Goal: Task Accomplishment & Management: Use online tool/utility

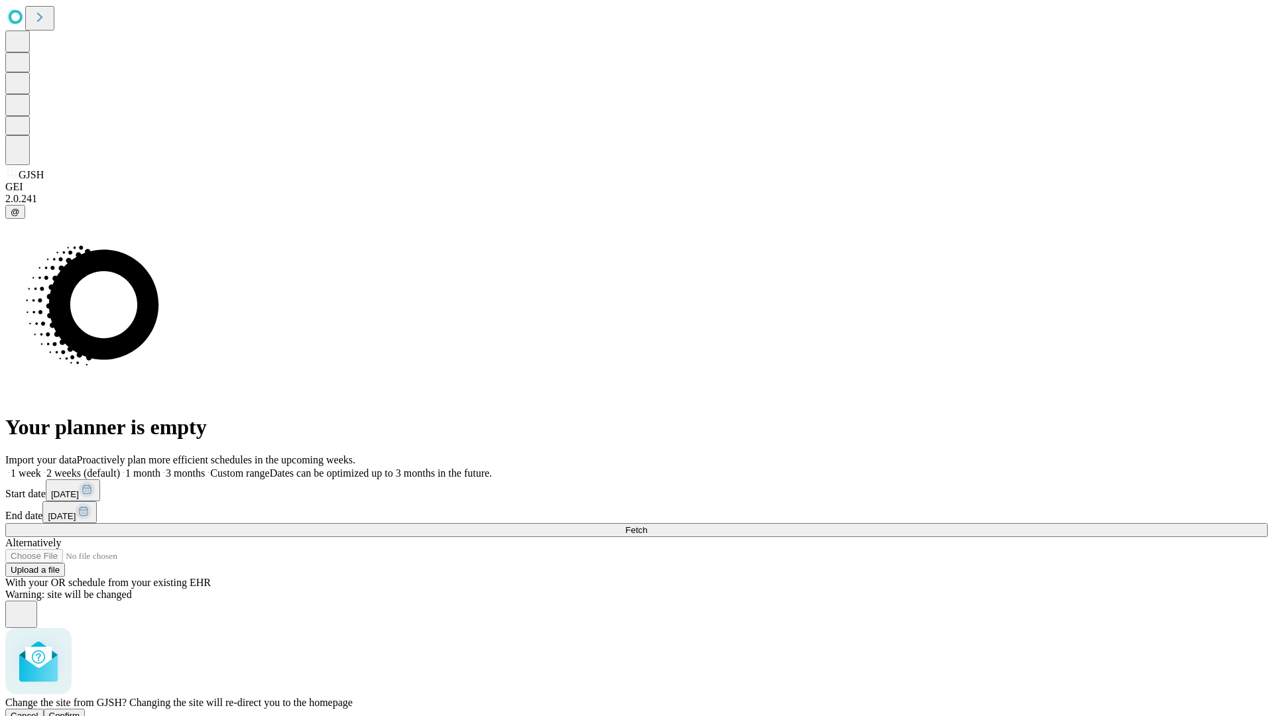
click at [80, 711] on span "Confirm" at bounding box center [64, 716] width 31 height 10
click at [120, 468] on label "2 weeks (default)" at bounding box center [80, 473] width 79 height 11
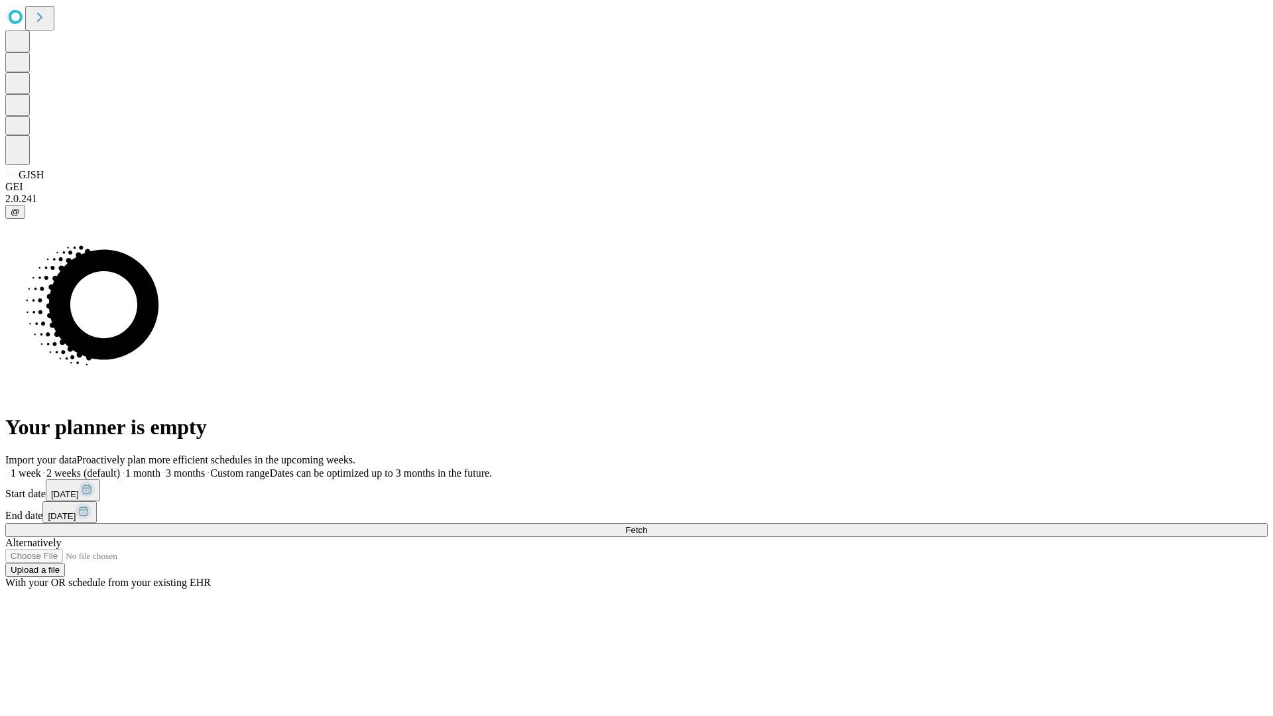
click at [647, 525] on span "Fetch" at bounding box center [636, 530] width 22 height 10
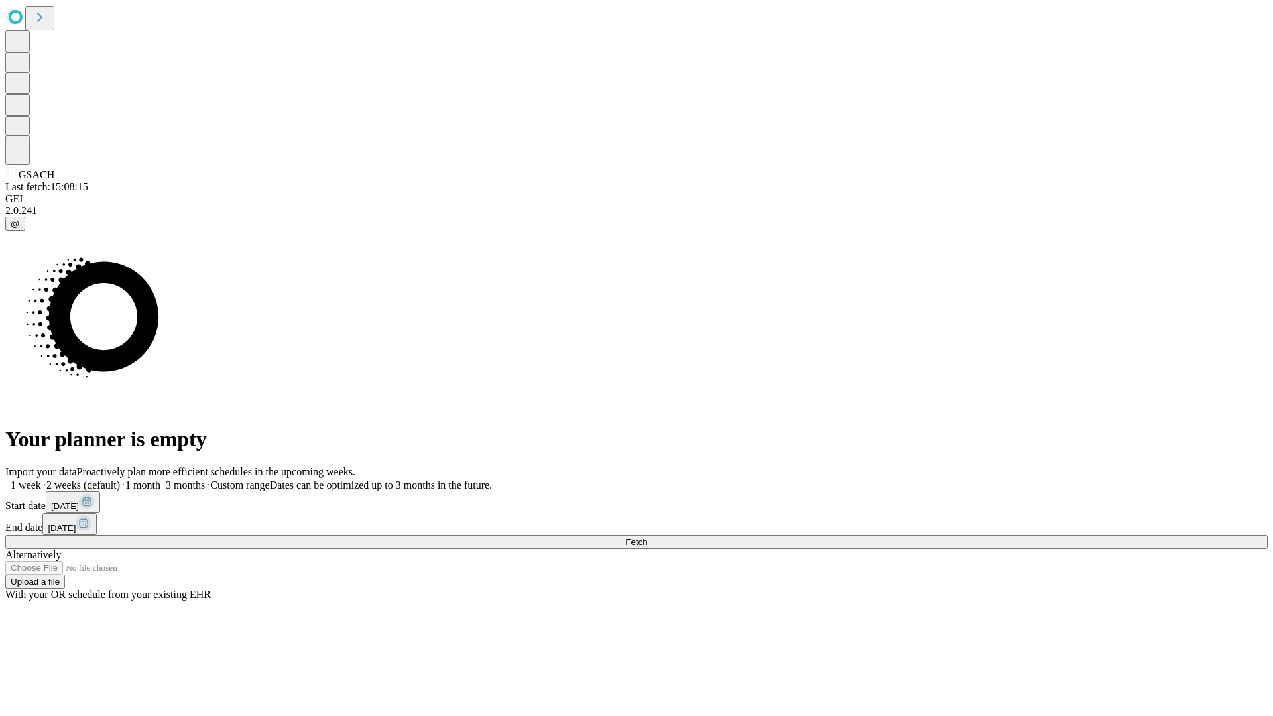
click at [120, 479] on label "2 weeks (default)" at bounding box center [80, 484] width 79 height 11
click at [647, 537] on span "Fetch" at bounding box center [636, 542] width 22 height 10
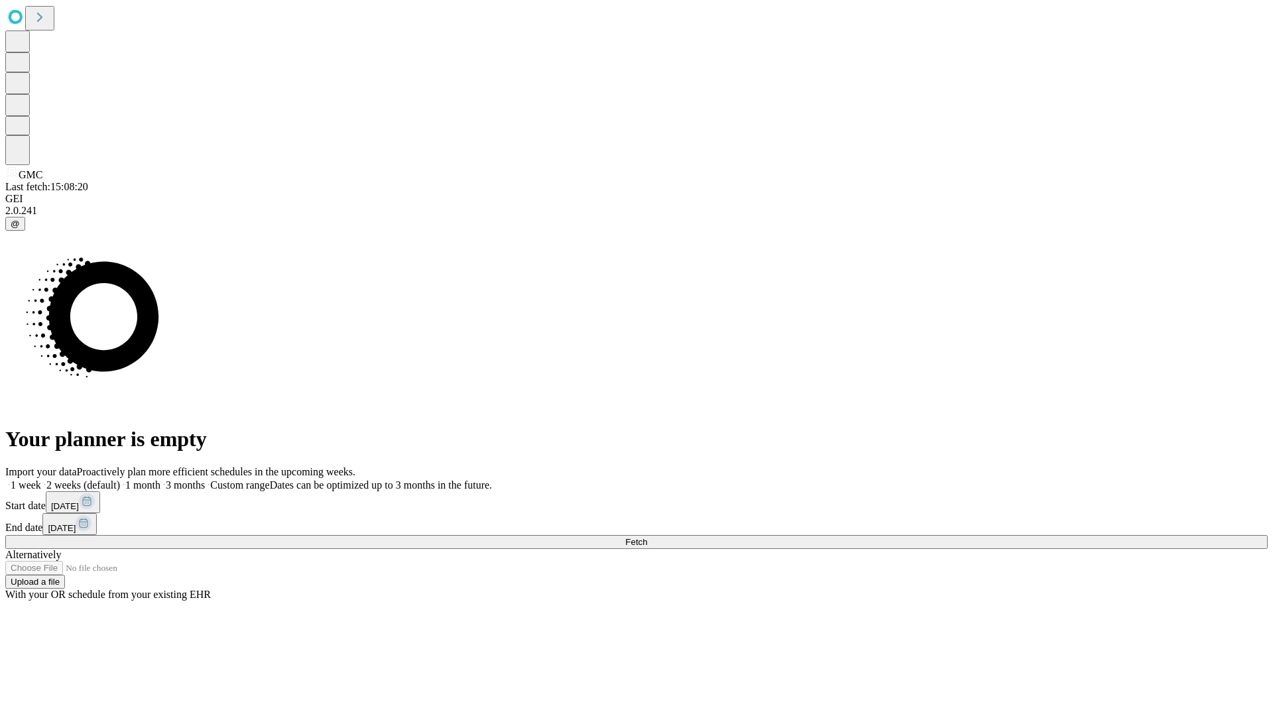
click at [120, 479] on label "2 weeks (default)" at bounding box center [80, 484] width 79 height 11
click at [647, 537] on span "Fetch" at bounding box center [636, 542] width 22 height 10
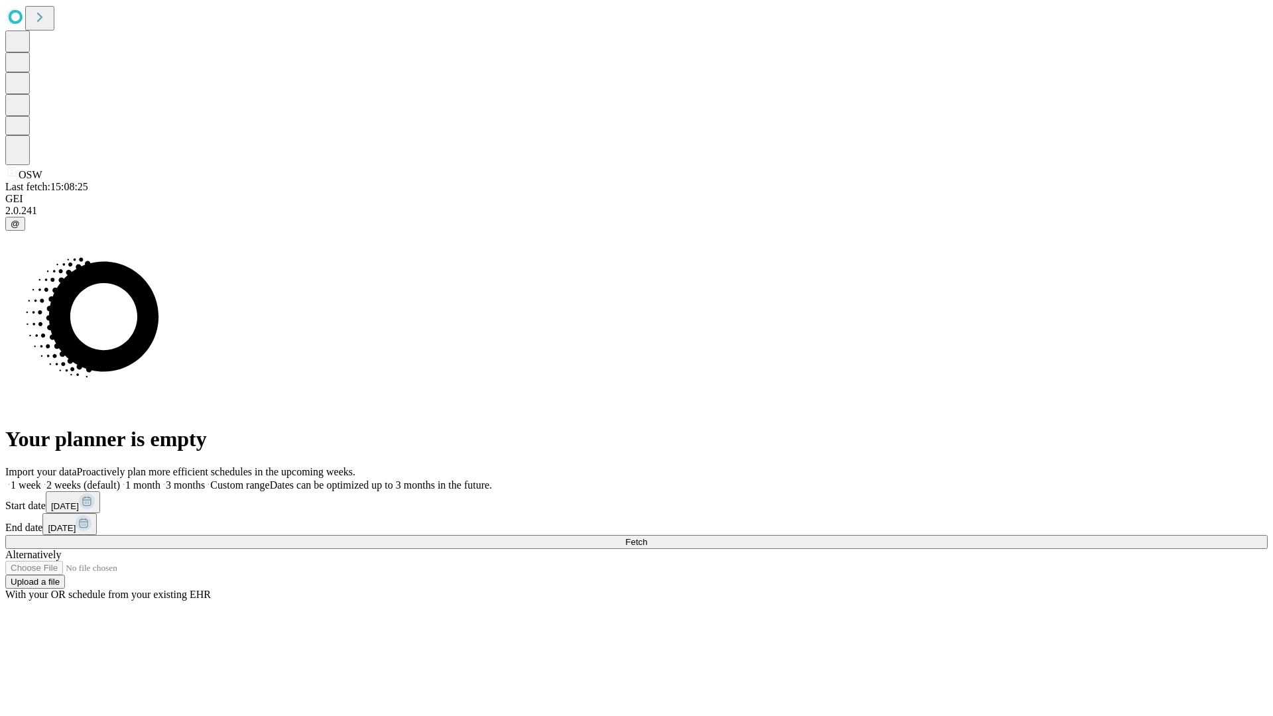
click at [120, 479] on label "2 weeks (default)" at bounding box center [80, 484] width 79 height 11
click at [647, 537] on span "Fetch" at bounding box center [636, 542] width 22 height 10
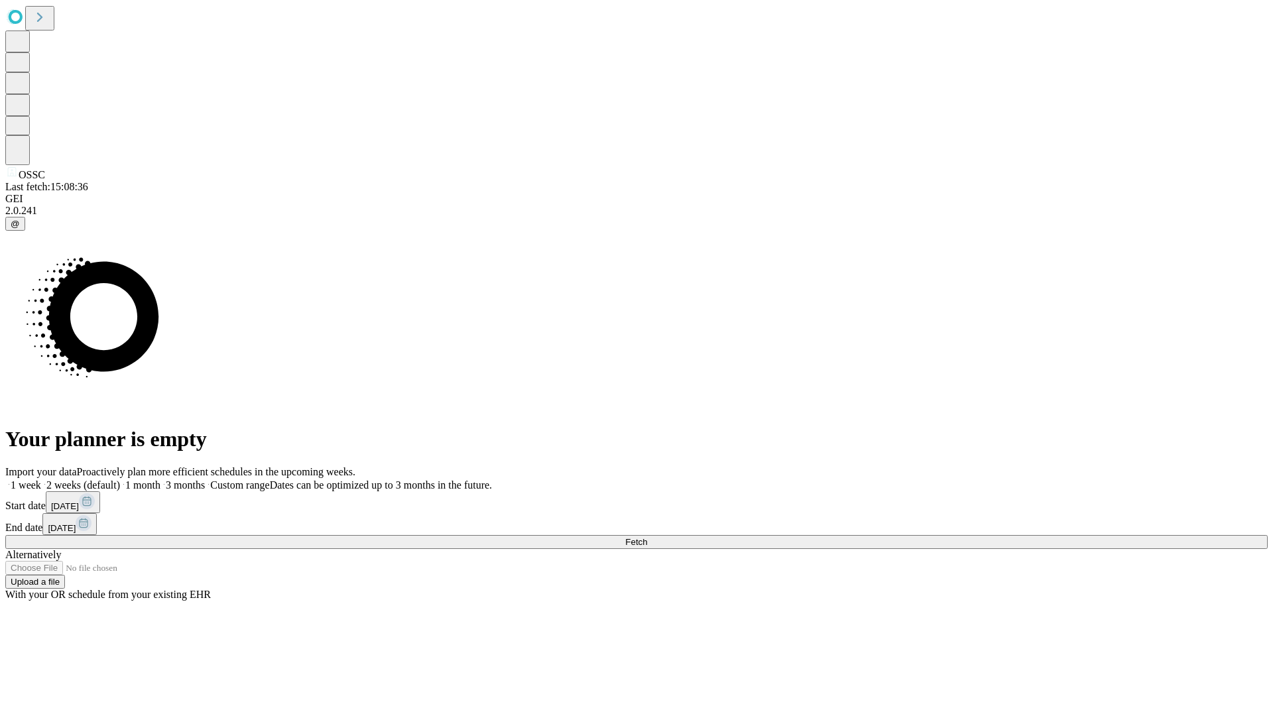
click at [120, 479] on label "2 weeks (default)" at bounding box center [80, 484] width 79 height 11
click at [647, 537] on span "Fetch" at bounding box center [636, 542] width 22 height 10
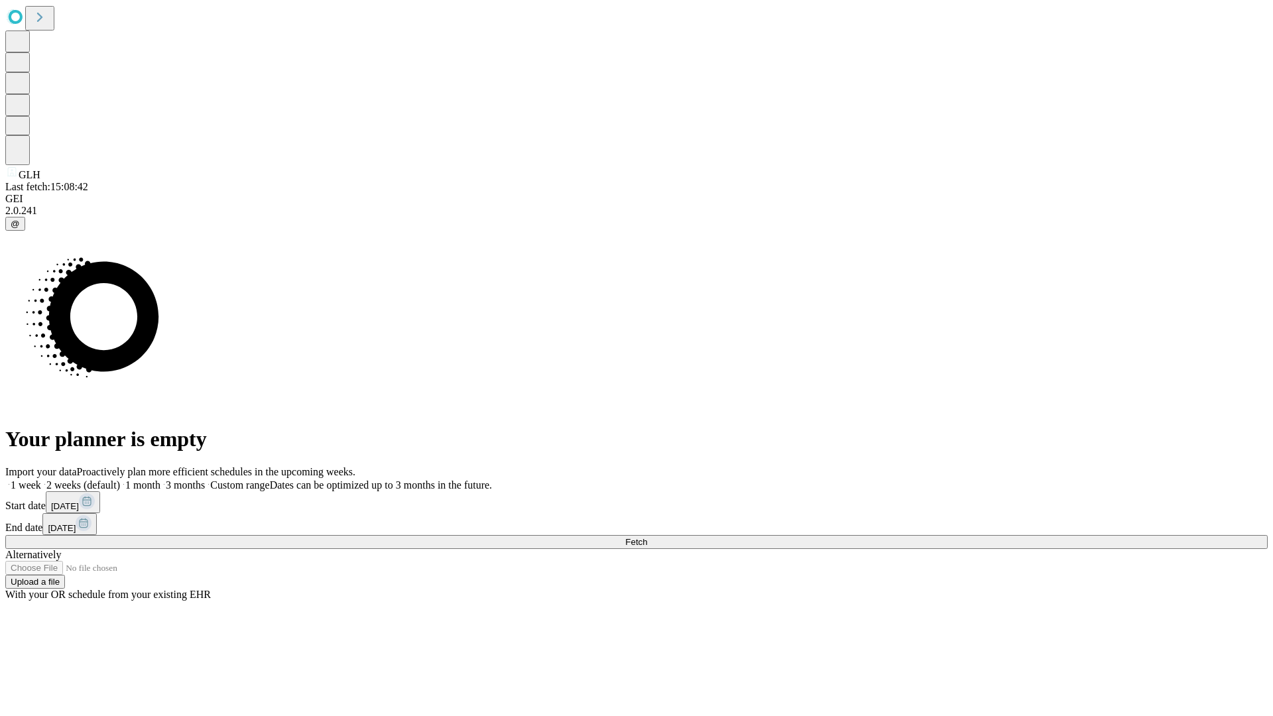
click at [120, 479] on label "2 weeks (default)" at bounding box center [80, 484] width 79 height 11
click at [647, 537] on span "Fetch" at bounding box center [636, 542] width 22 height 10
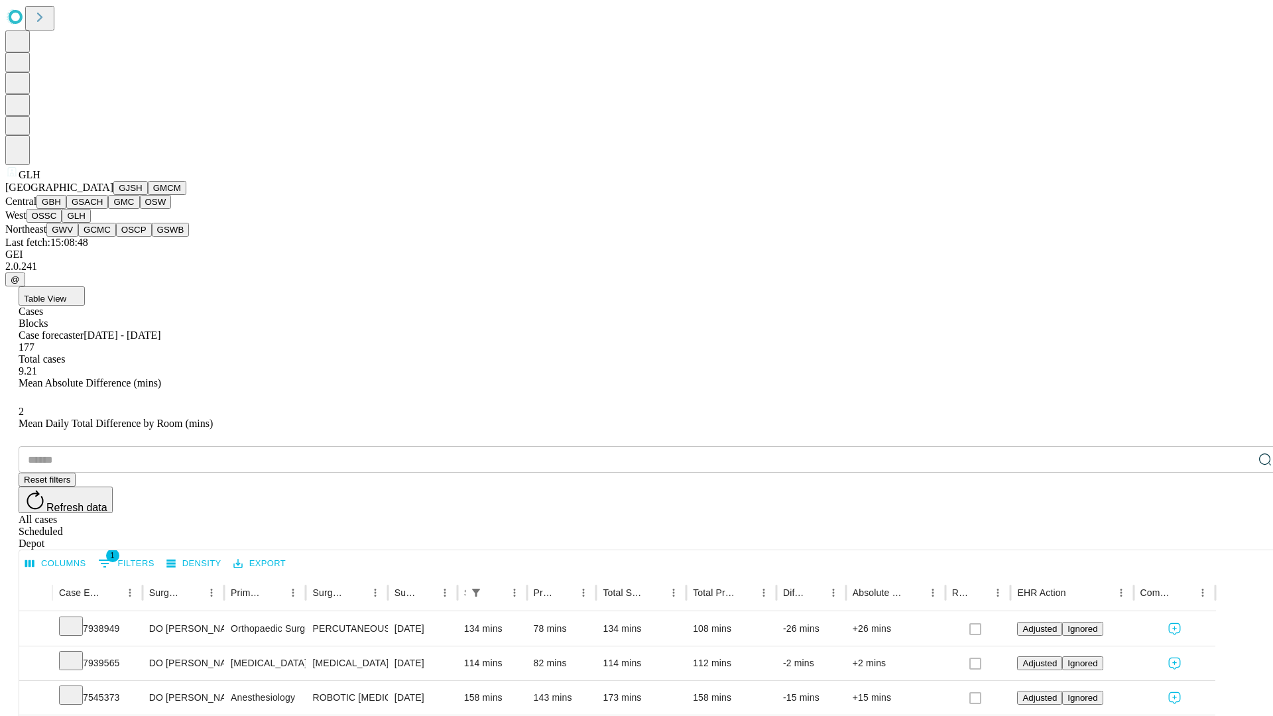
click at [78, 237] on button "GWV" at bounding box center [62, 230] width 32 height 14
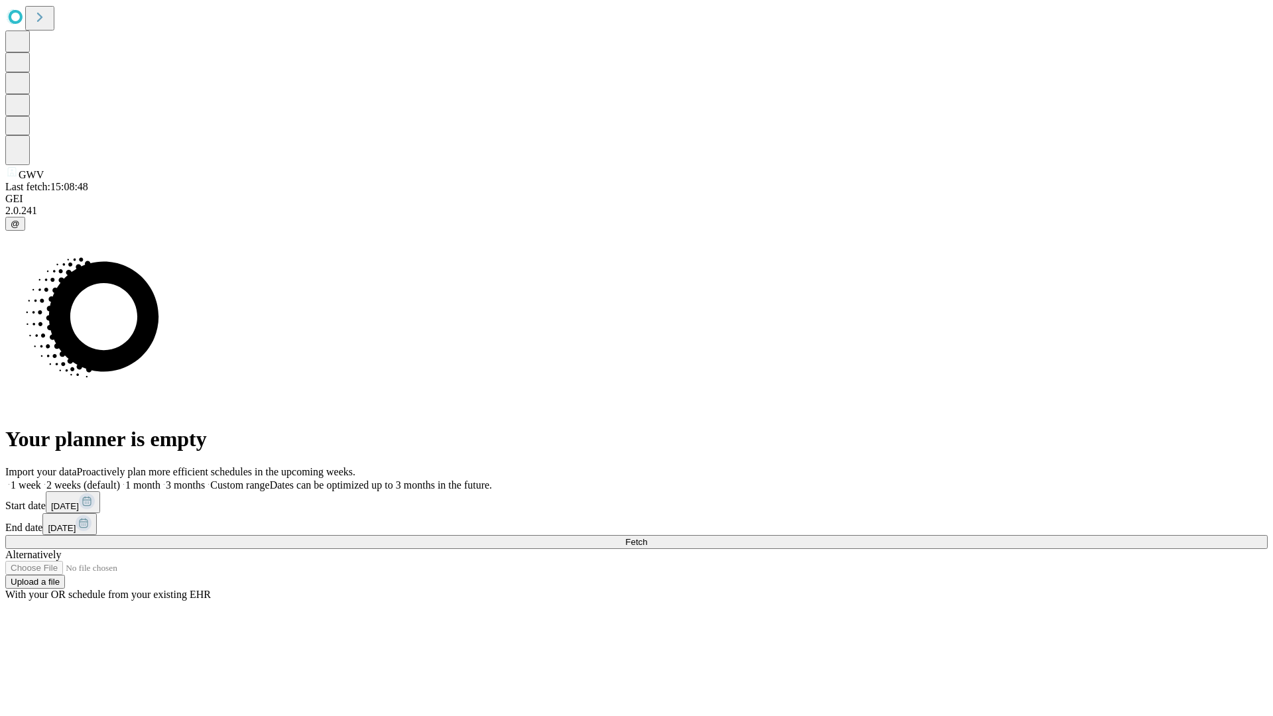
click at [120, 479] on label "2 weeks (default)" at bounding box center [80, 484] width 79 height 11
click at [647, 537] on span "Fetch" at bounding box center [636, 542] width 22 height 10
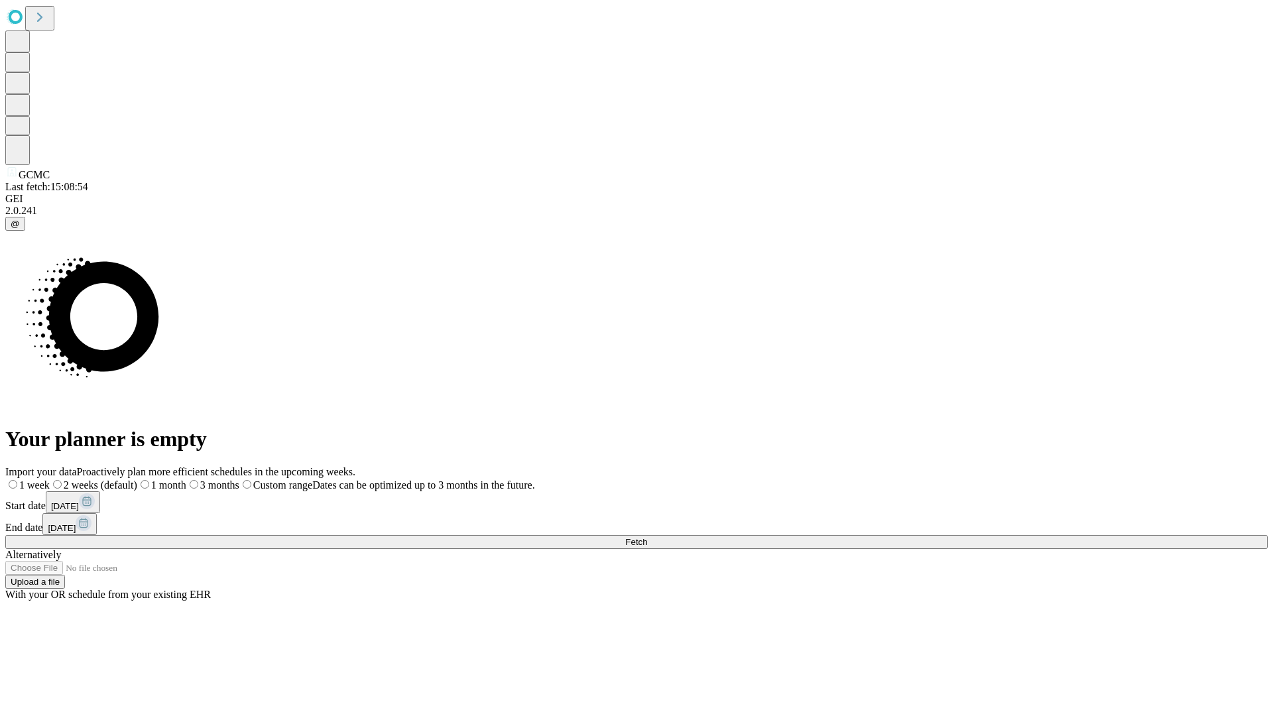
click at [137, 479] on label "2 weeks (default)" at bounding box center [94, 484] width 88 height 11
click at [647, 537] on span "Fetch" at bounding box center [636, 542] width 22 height 10
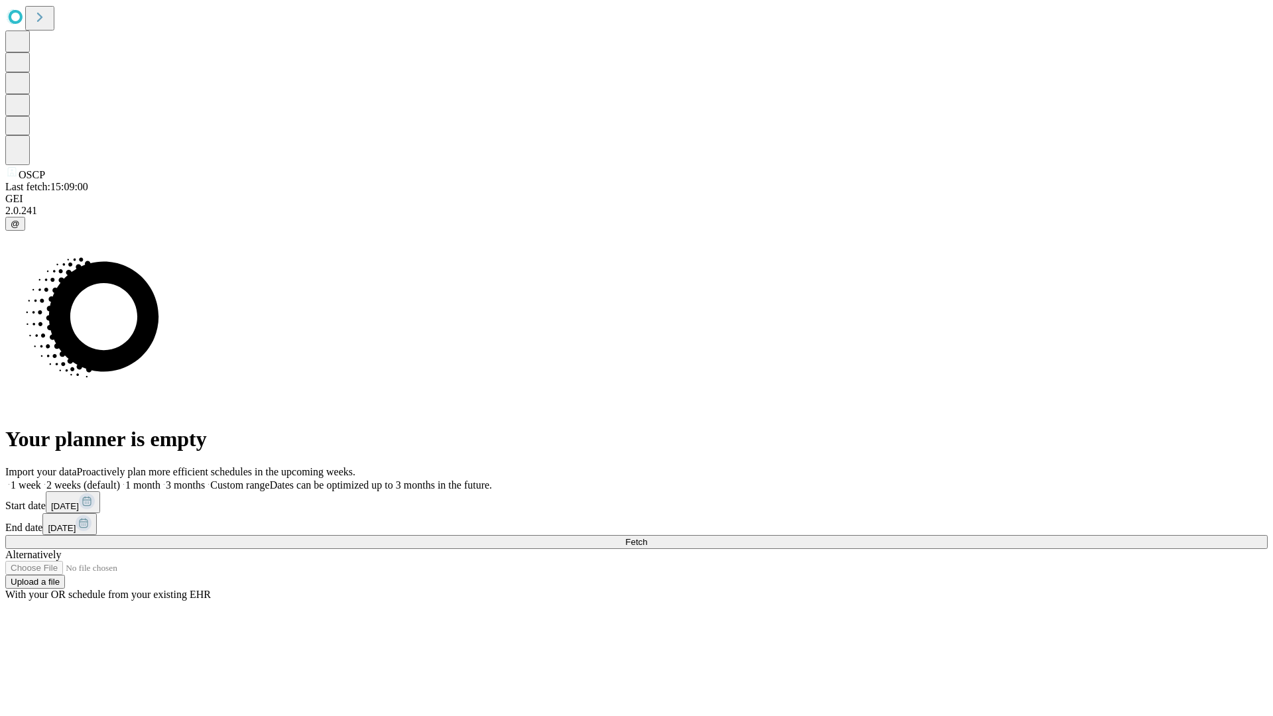
click at [647, 537] on span "Fetch" at bounding box center [636, 542] width 22 height 10
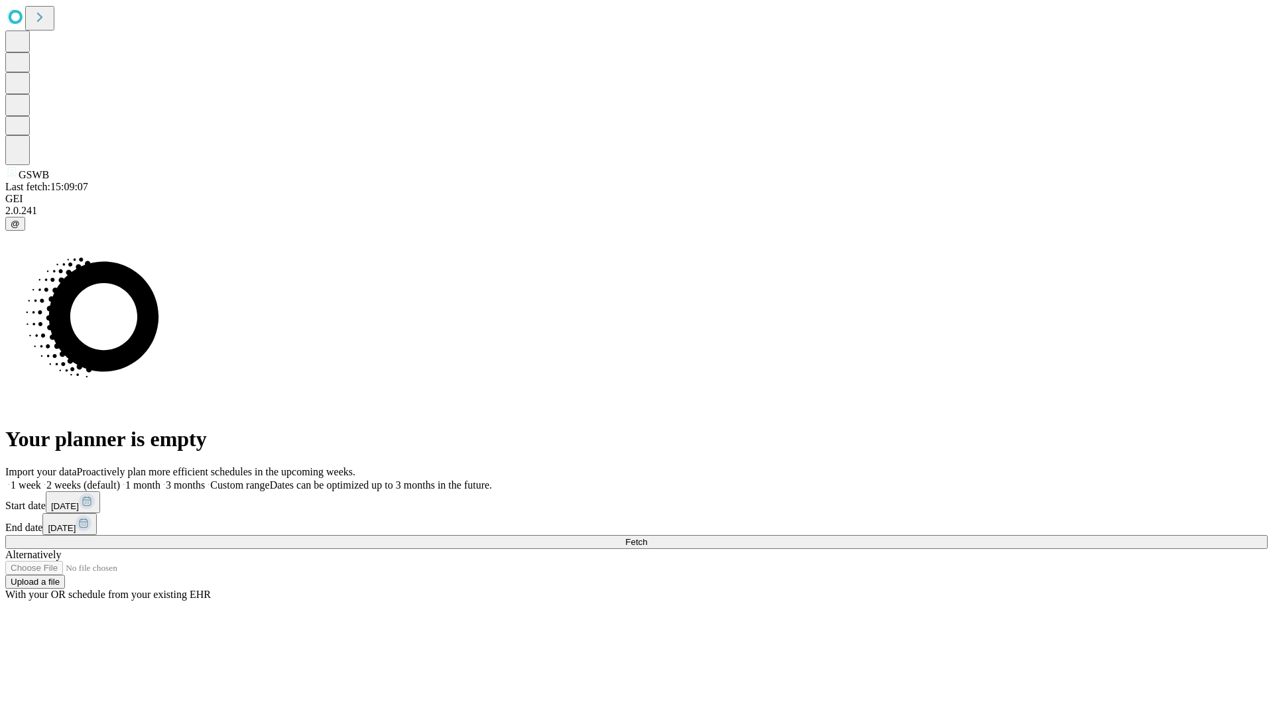
click at [120, 479] on label "2 weeks (default)" at bounding box center [80, 484] width 79 height 11
click at [647, 537] on span "Fetch" at bounding box center [636, 542] width 22 height 10
